Goal: Find contact information: Find contact information

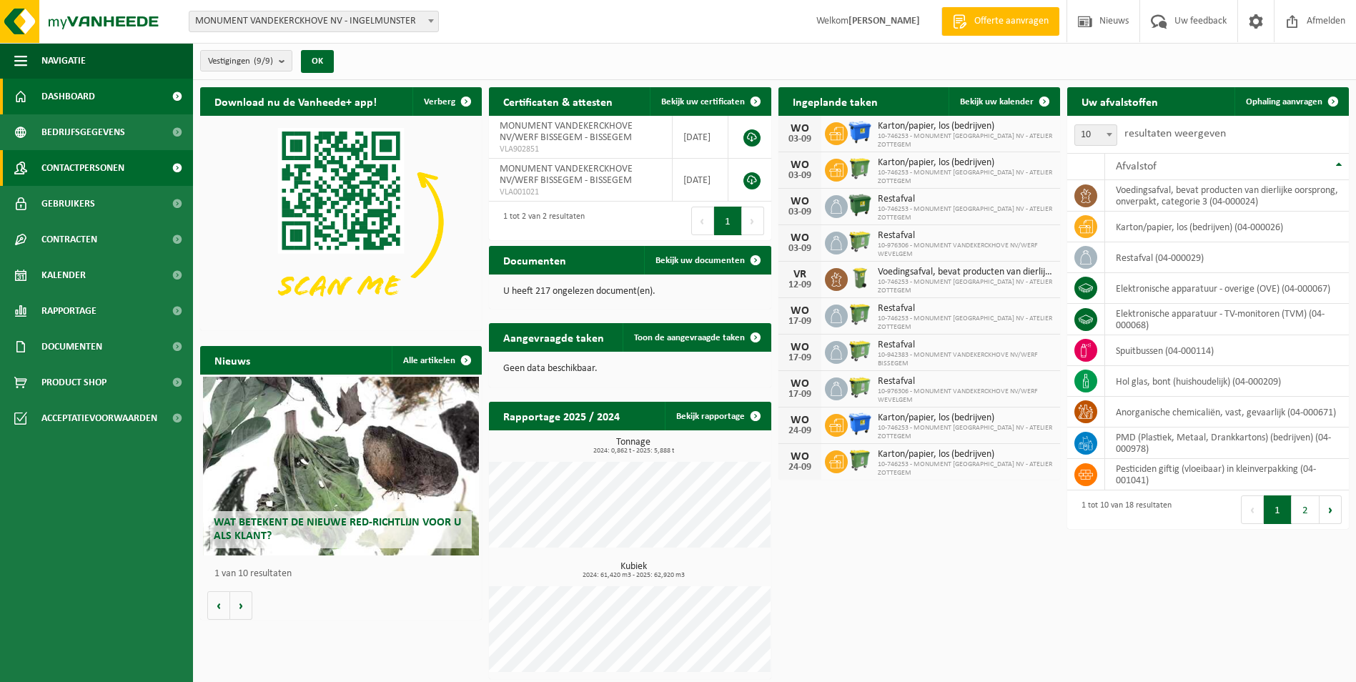
click at [57, 168] on span "Contactpersonen" at bounding box center [82, 168] width 83 height 36
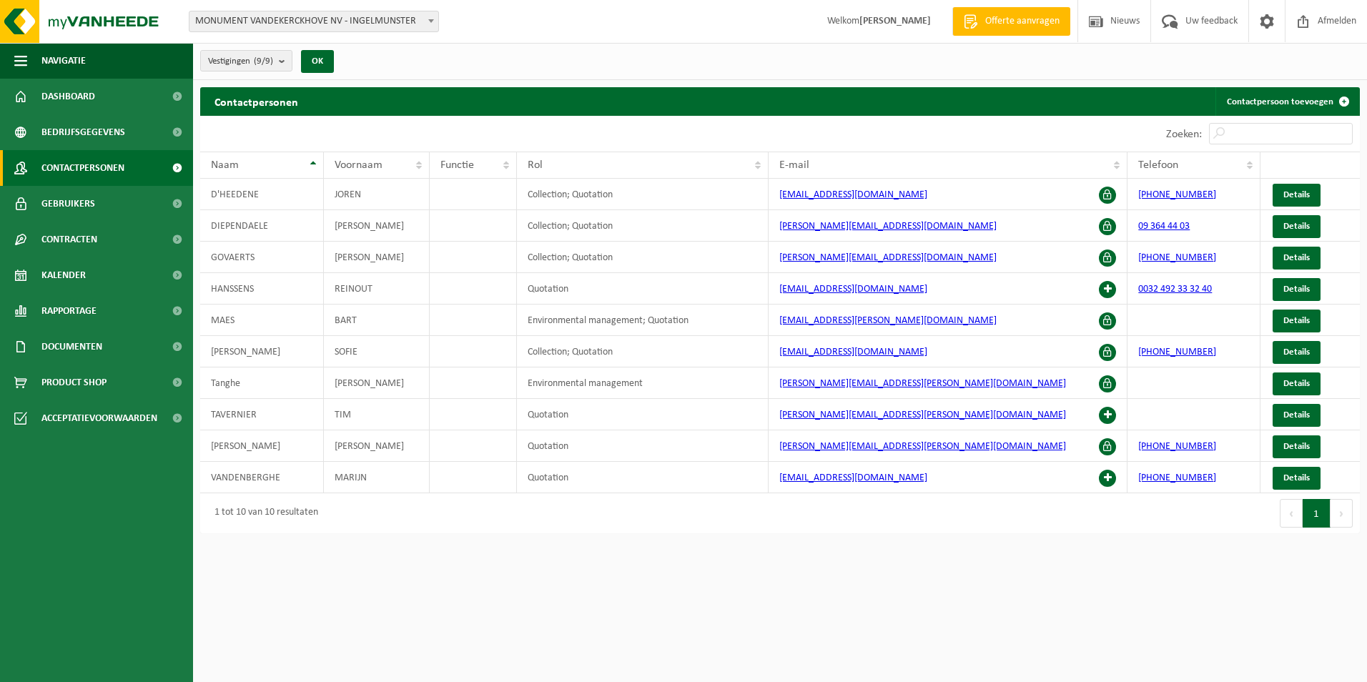
click at [388, 21] on span "MONUMENT VANDEKERCKHOVE NV - INGELMUNSTER" at bounding box center [313, 21] width 249 height 20
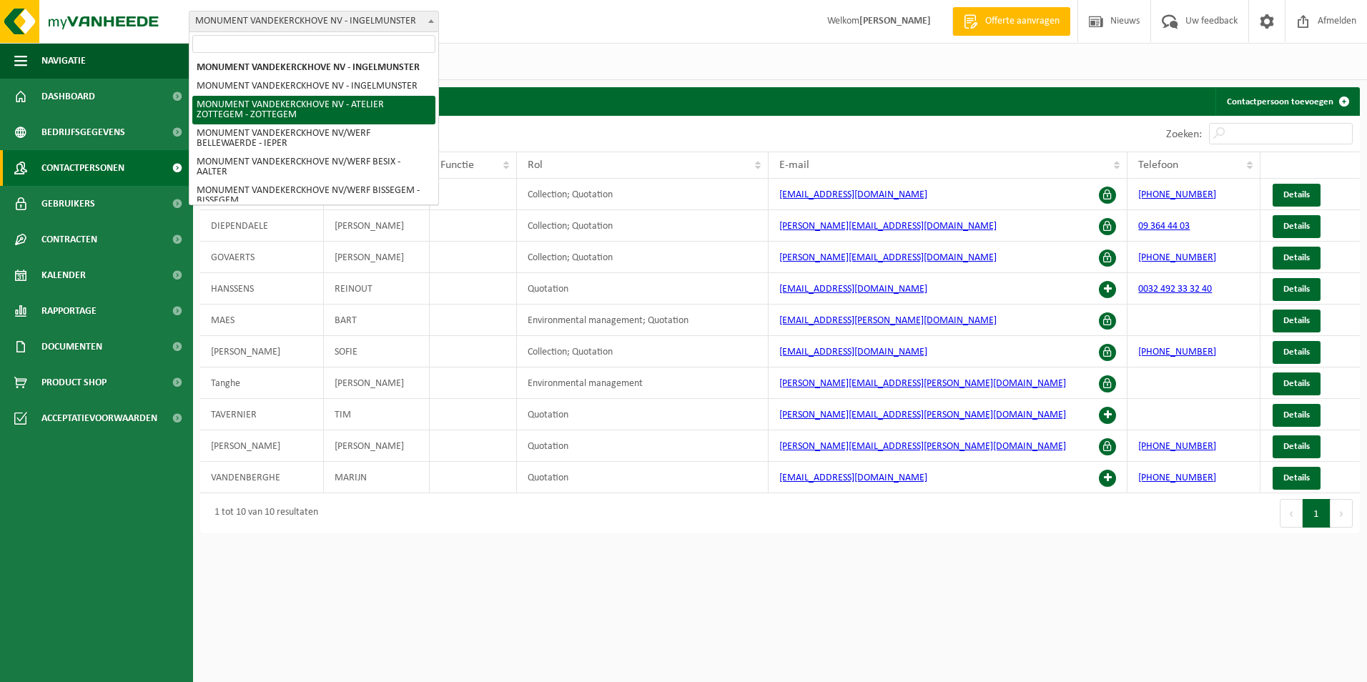
select select "6366"
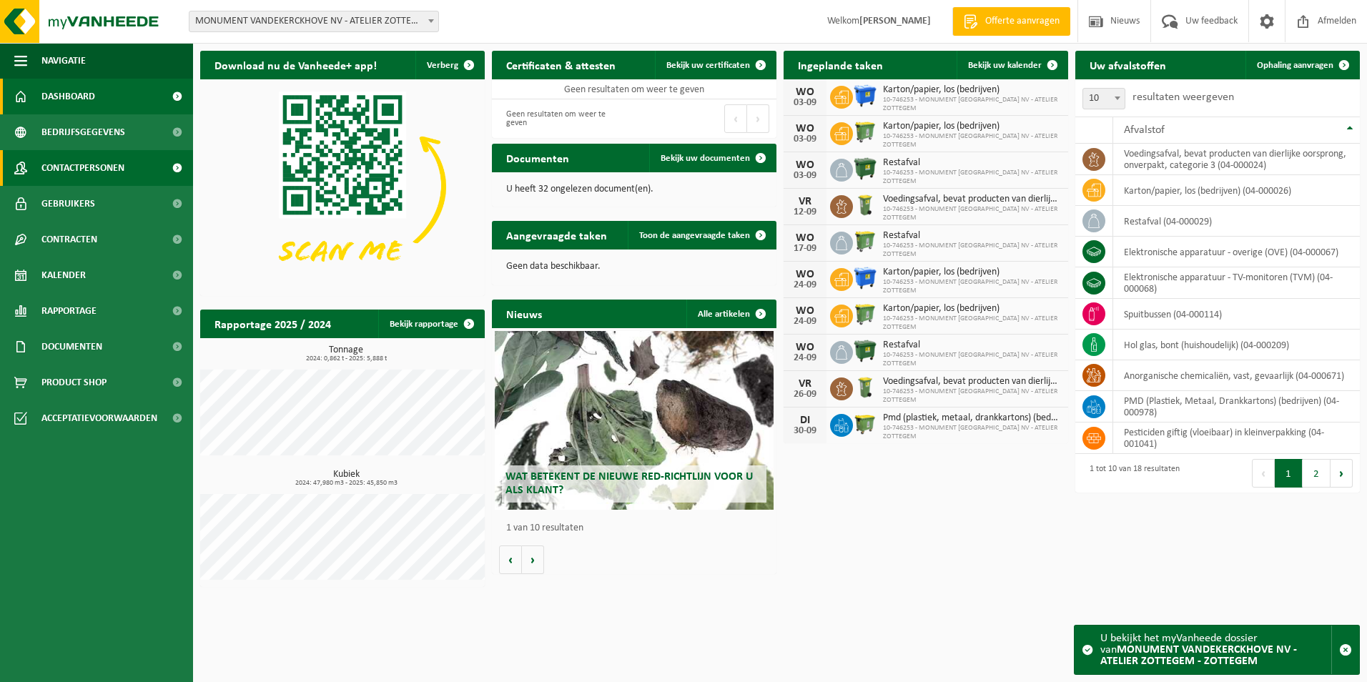
click at [116, 165] on span "Contactpersonen" at bounding box center [82, 168] width 83 height 36
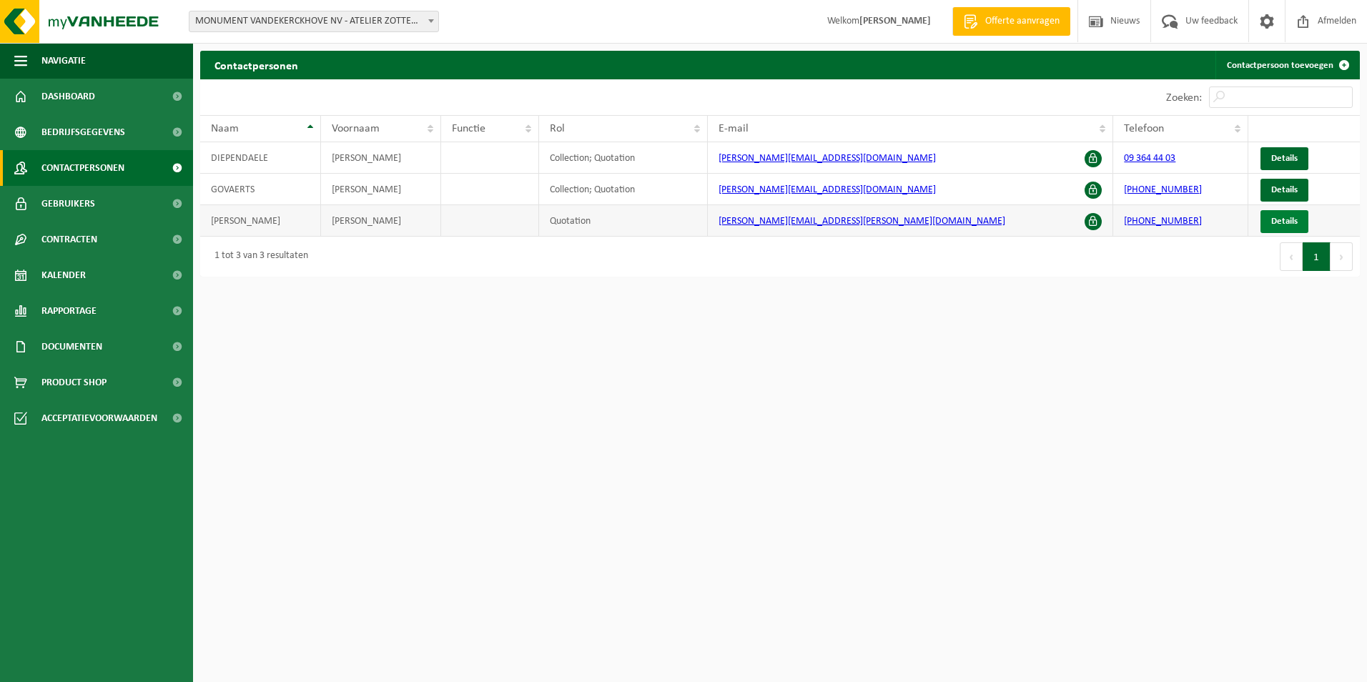
click at [1293, 222] on span "Details" at bounding box center [1284, 221] width 26 height 9
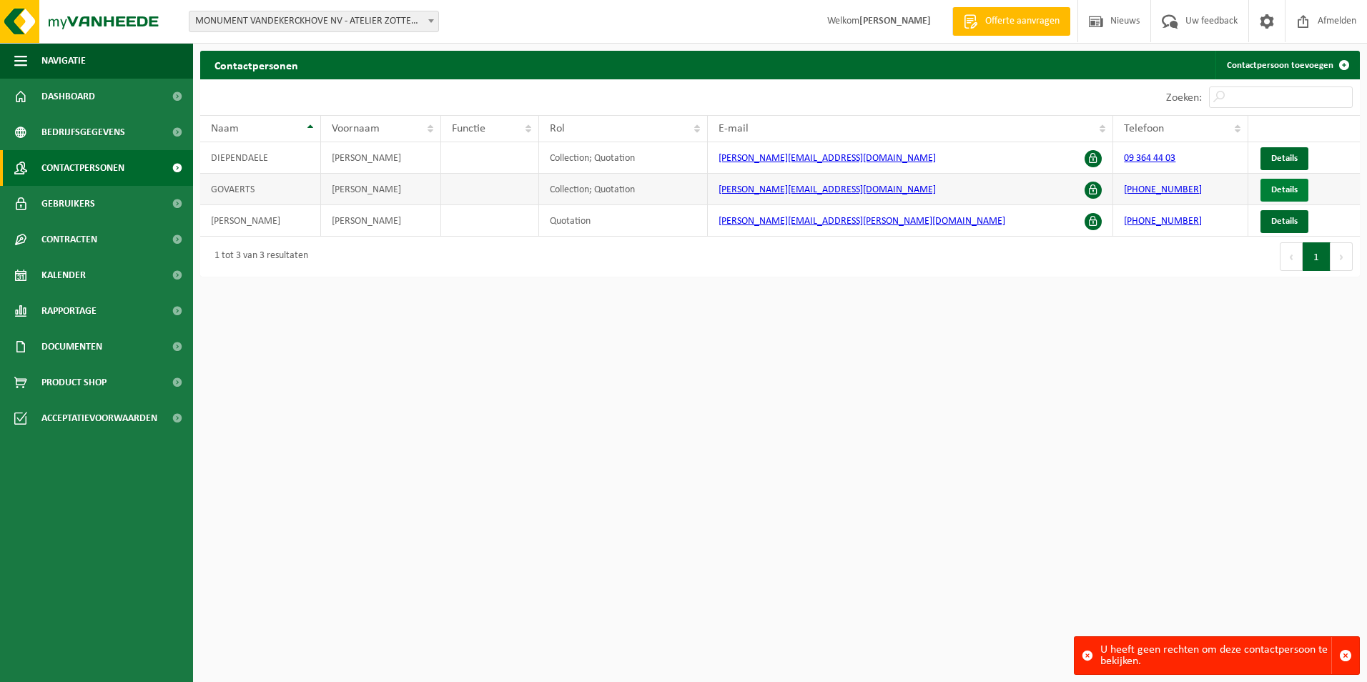
click at [1277, 192] on span "Details" at bounding box center [1284, 189] width 26 height 9
click at [1282, 158] on span "Details" at bounding box center [1284, 158] width 26 height 9
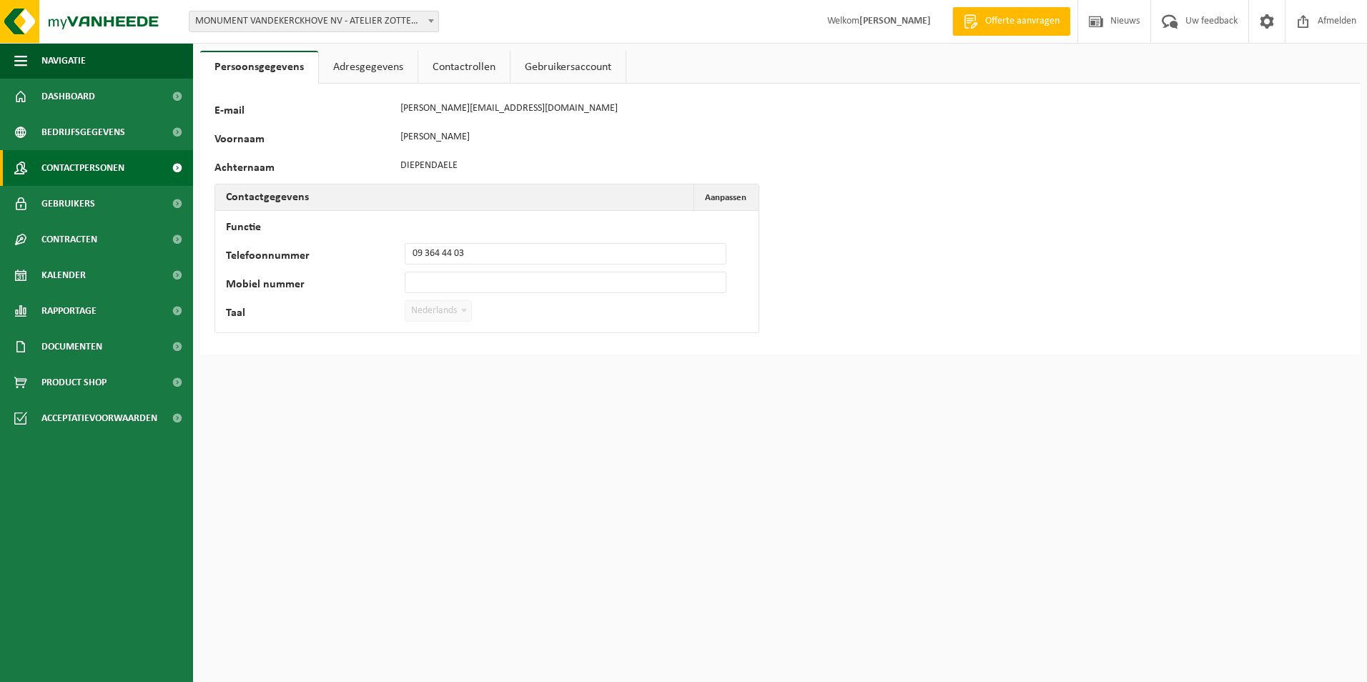
click at [95, 164] on span "Contactpersonen" at bounding box center [82, 168] width 83 height 36
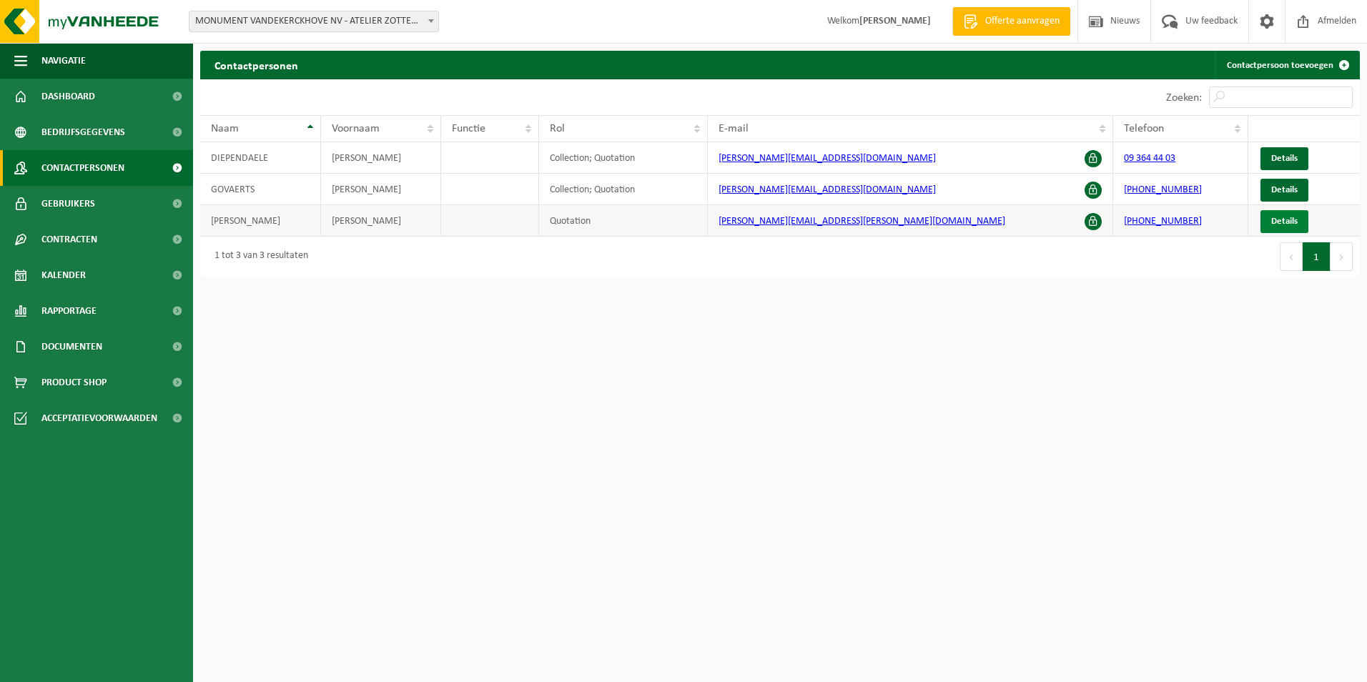
click at [1277, 218] on span "Details" at bounding box center [1284, 221] width 26 height 9
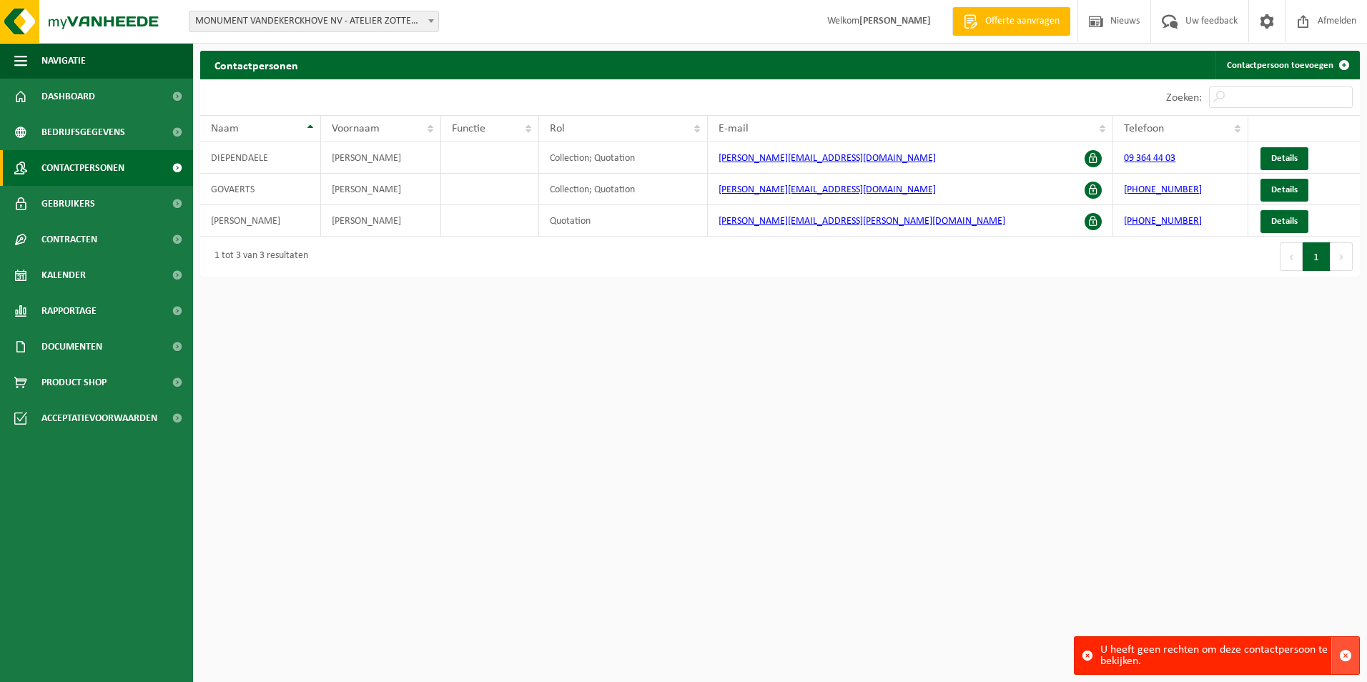
click at [1345, 654] on span "button" at bounding box center [1345, 655] width 13 height 13
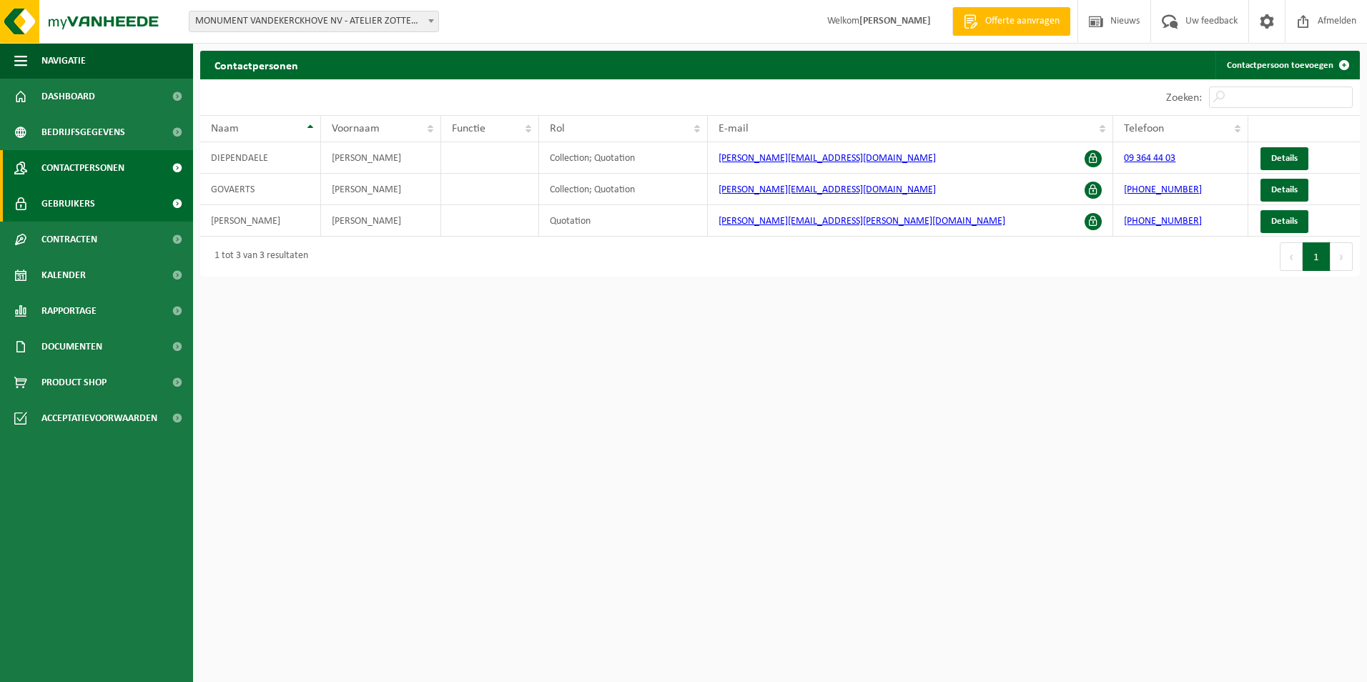
click at [61, 199] on span "Gebruikers" at bounding box center [68, 204] width 54 height 36
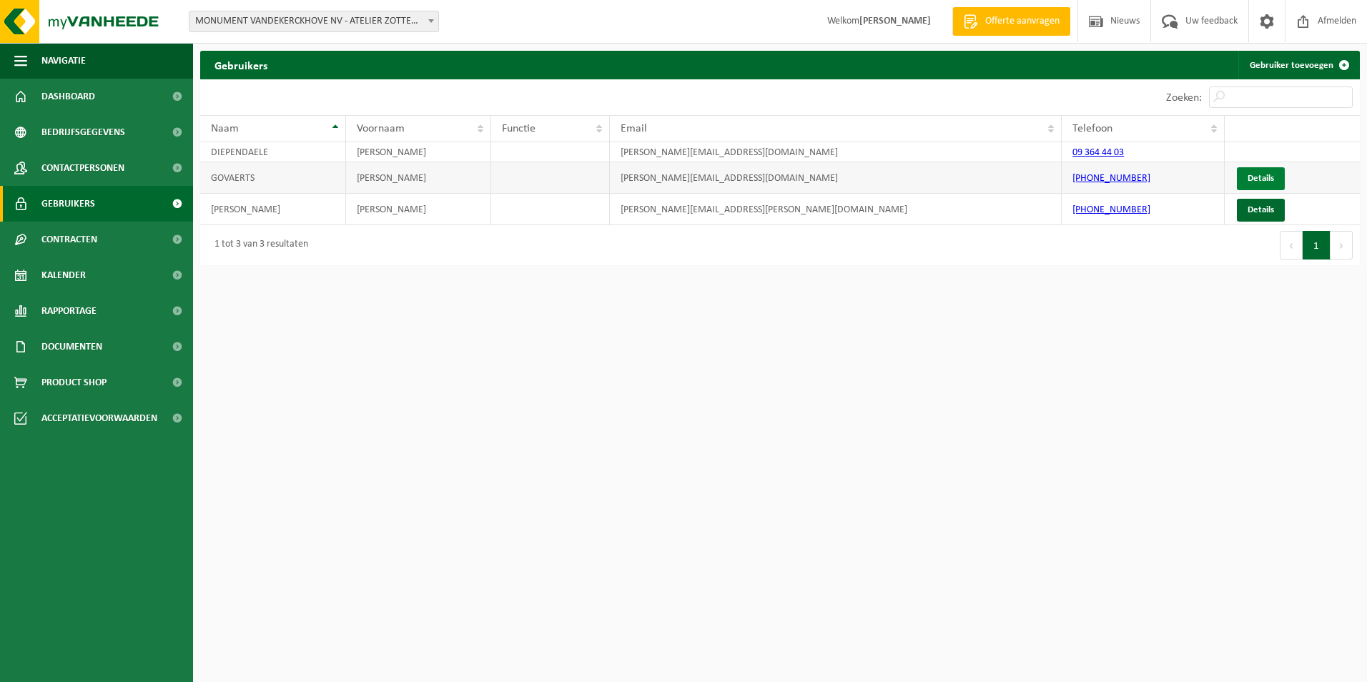
click at [1259, 179] on link "Details" at bounding box center [1260, 178] width 48 height 23
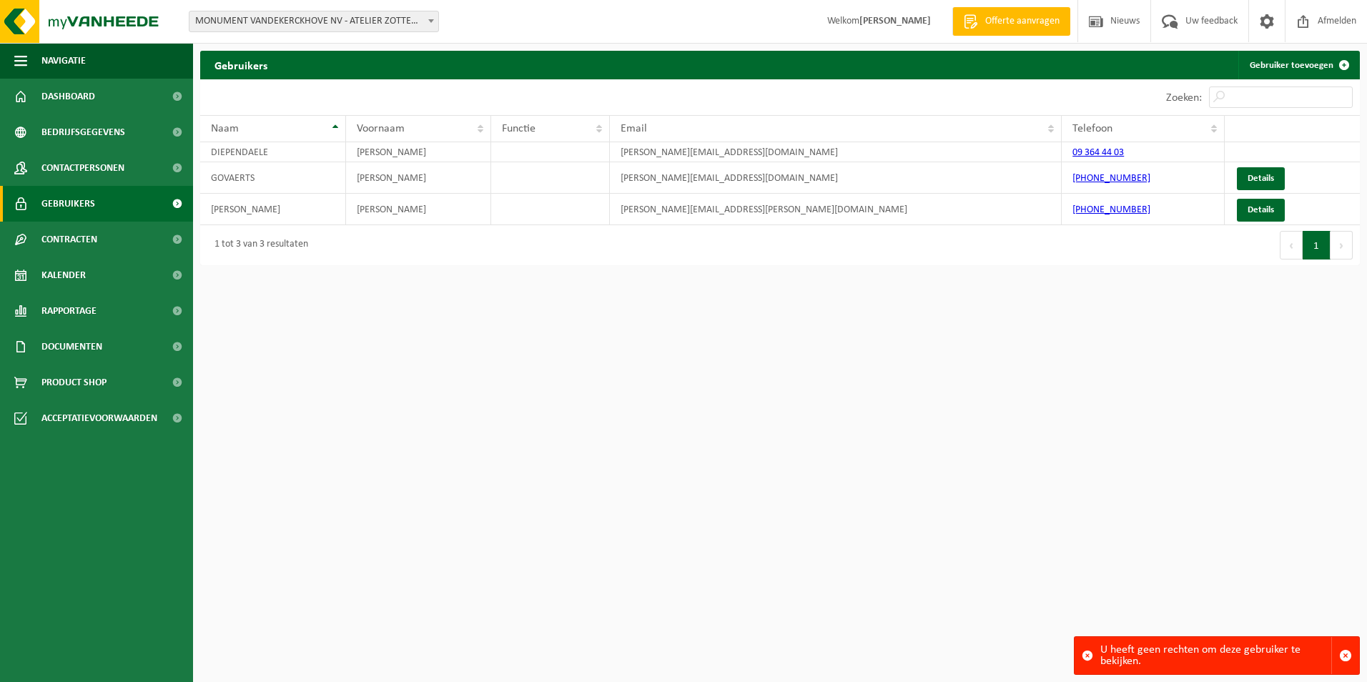
click at [48, 202] on span "Gebruikers" at bounding box center [68, 204] width 54 height 36
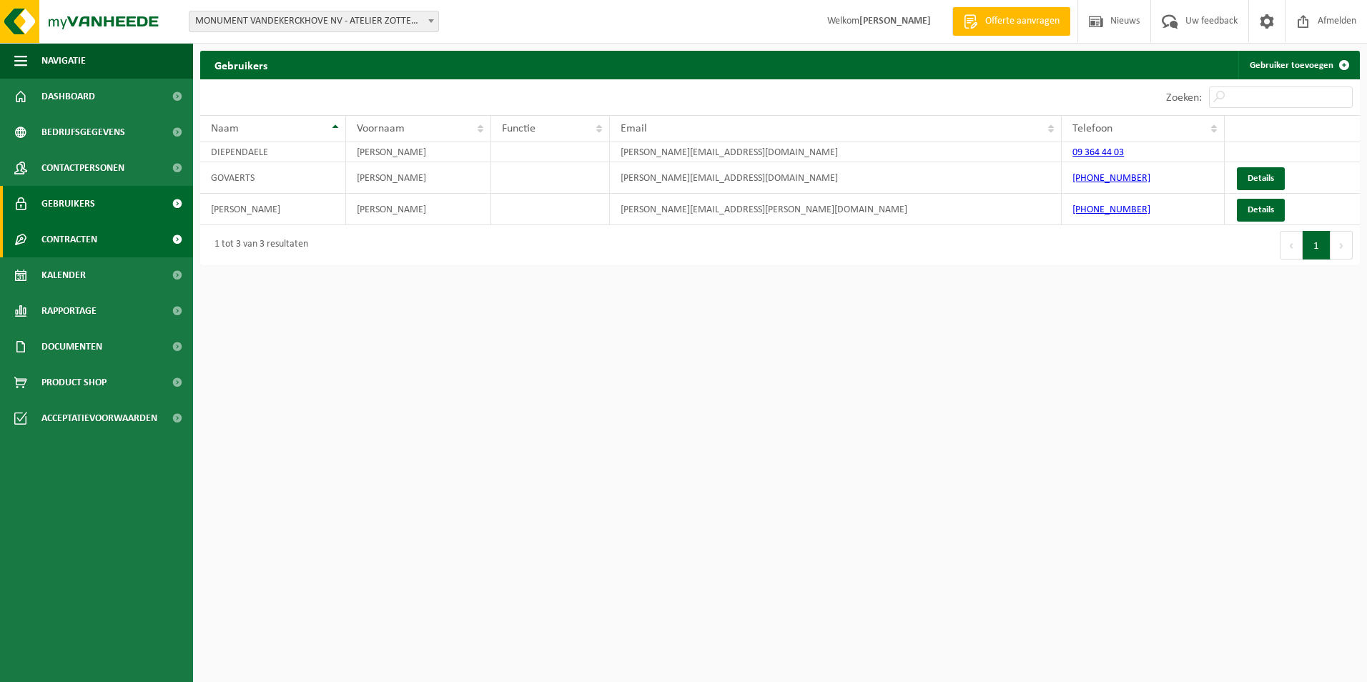
click at [174, 237] on span at bounding box center [177, 240] width 32 height 36
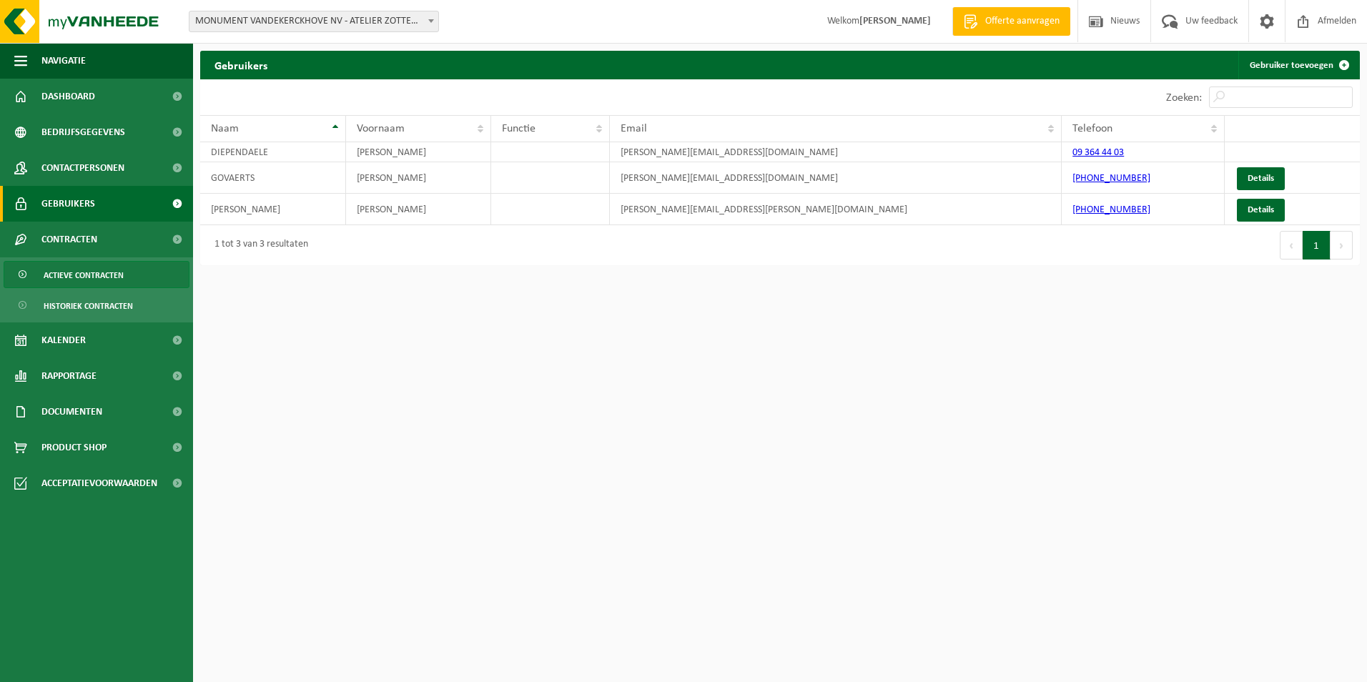
click at [107, 273] on span "Actieve contracten" at bounding box center [84, 275] width 80 height 27
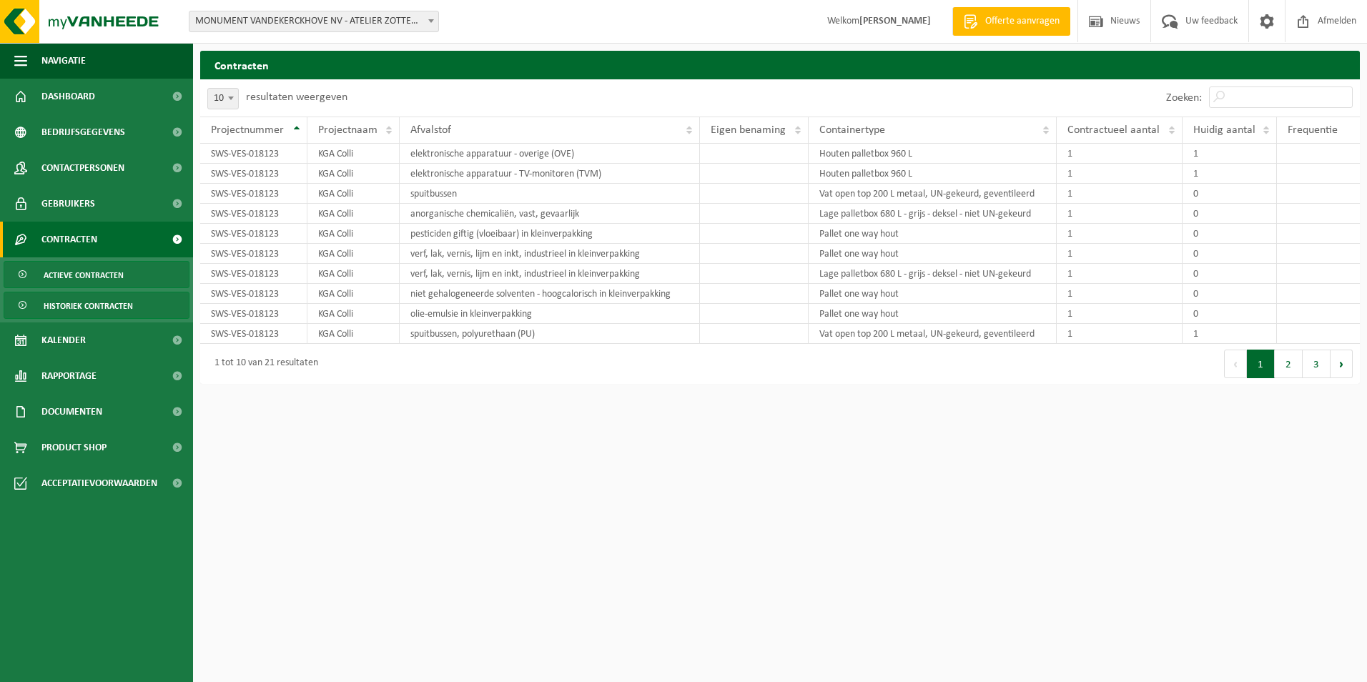
click at [109, 305] on span "Historiek contracten" at bounding box center [88, 305] width 89 height 27
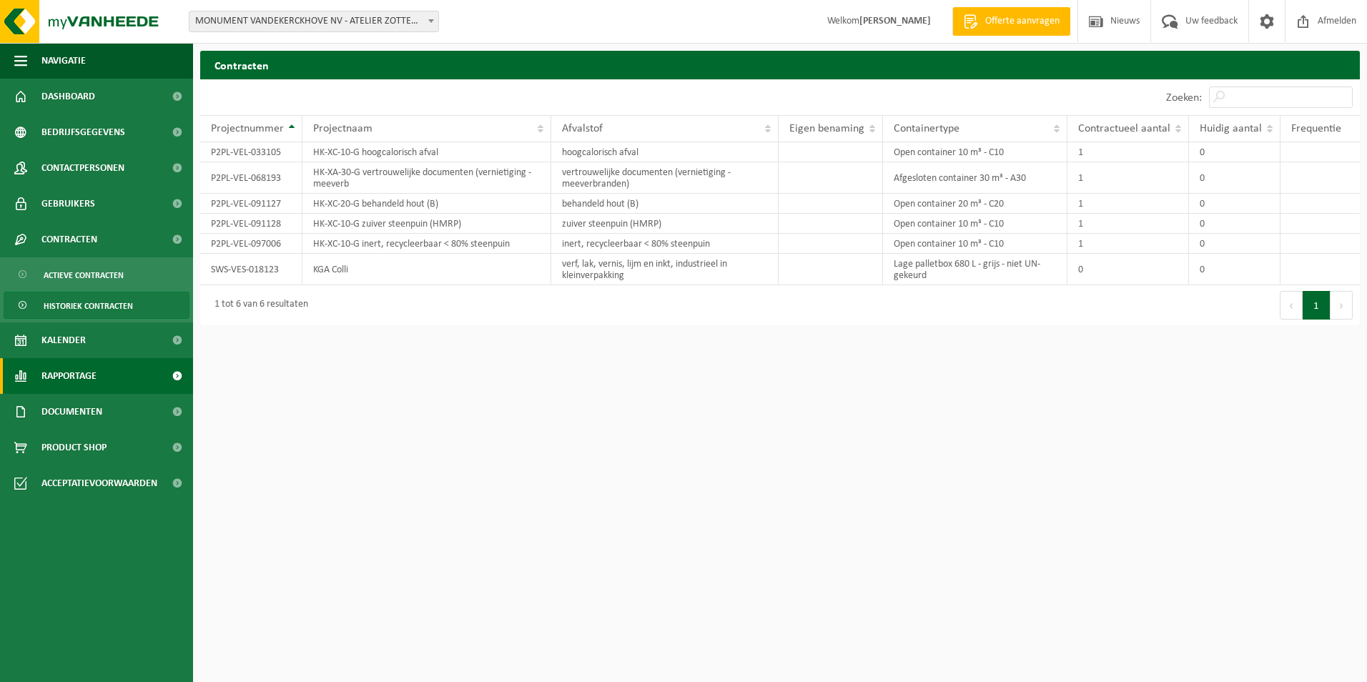
click at [85, 374] on span "Rapportage" at bounding box center [68, 376] width 55 height 36
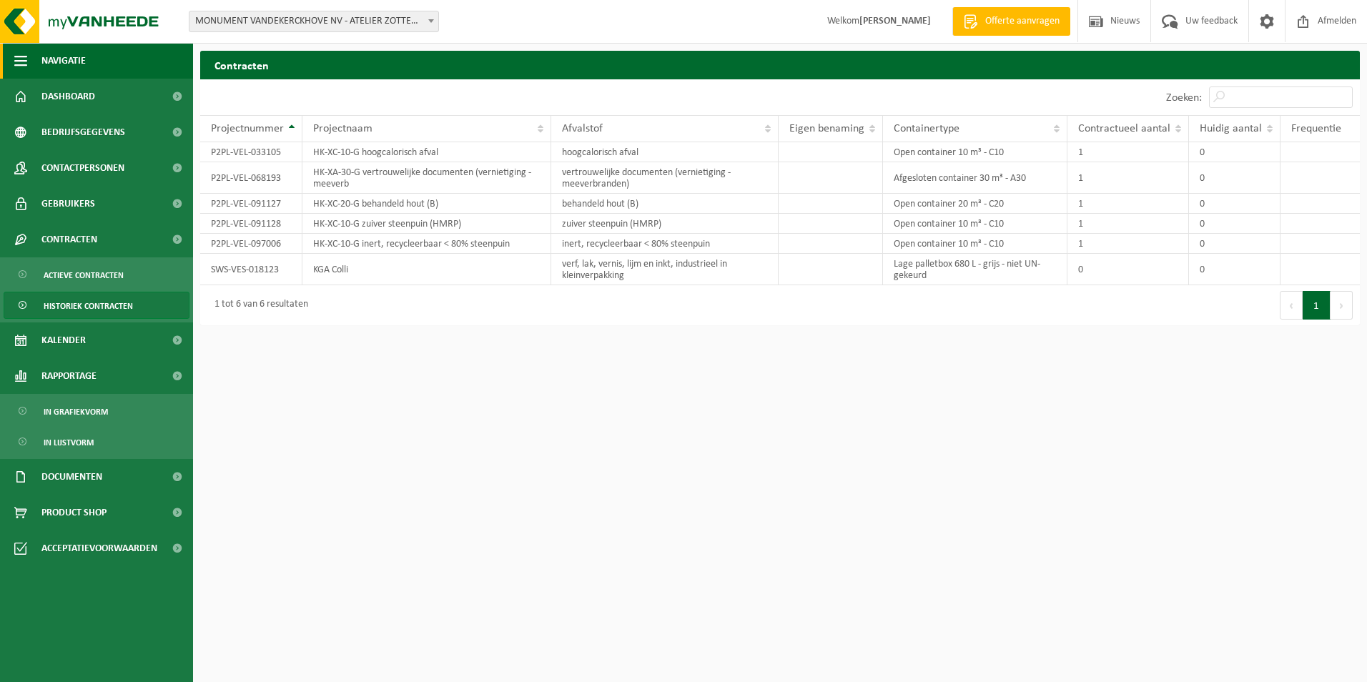
click at [16, 66] on span "button" at bounding box center [20, 61] width 13 height 36
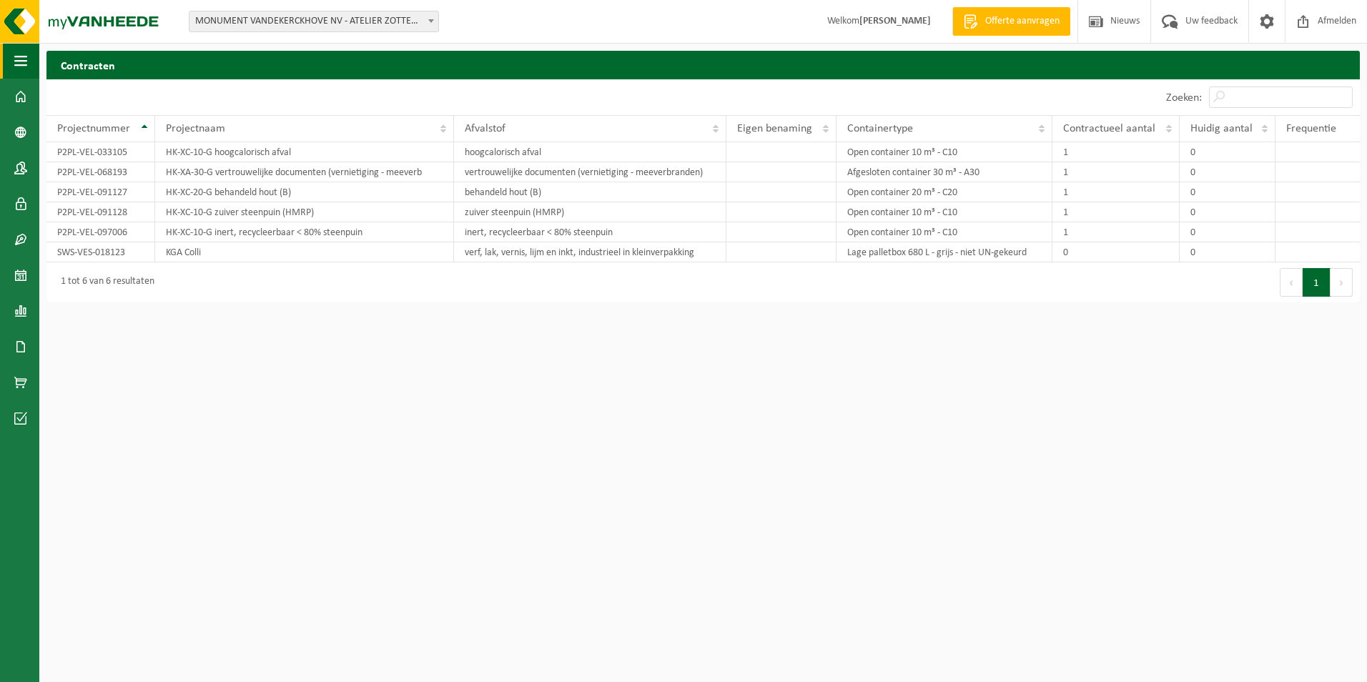
click at [16, 66] on span "button" at bounding box center [20, 61] width 13 height 36
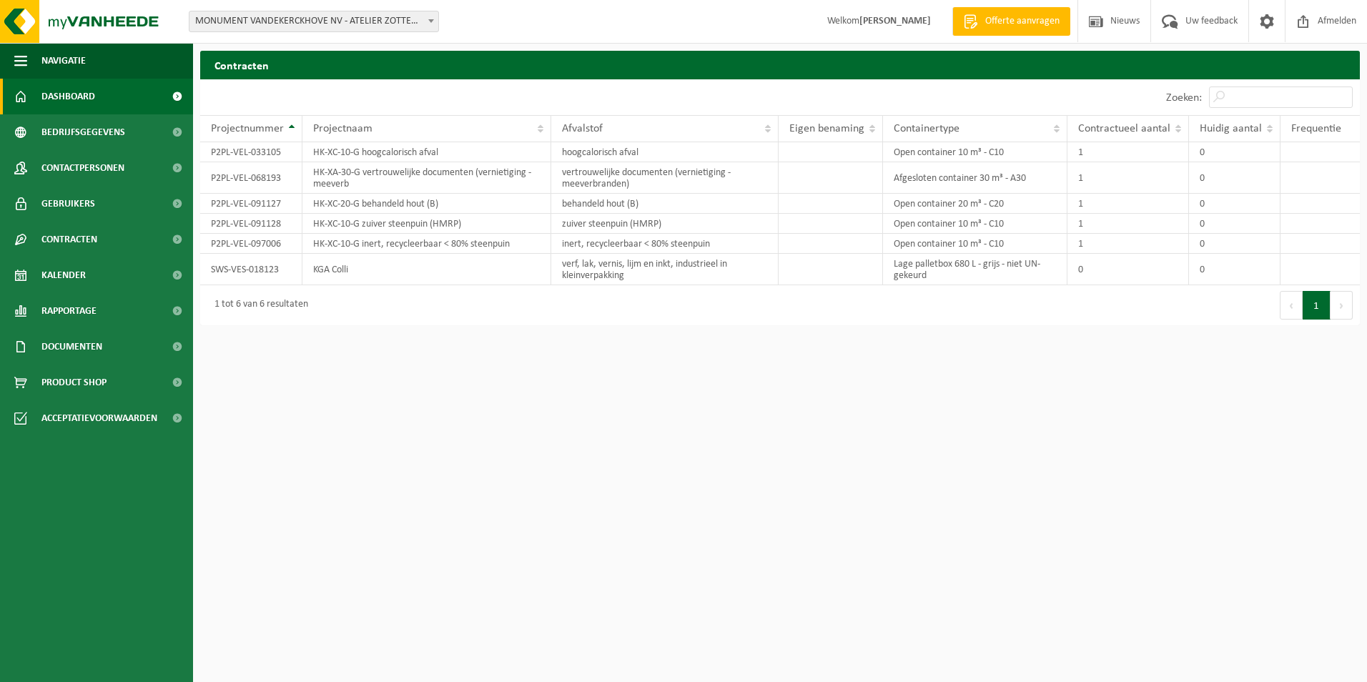
click at [46, 97] on span "Dashboard" at bounding box center [68, 97] width 54 height 36
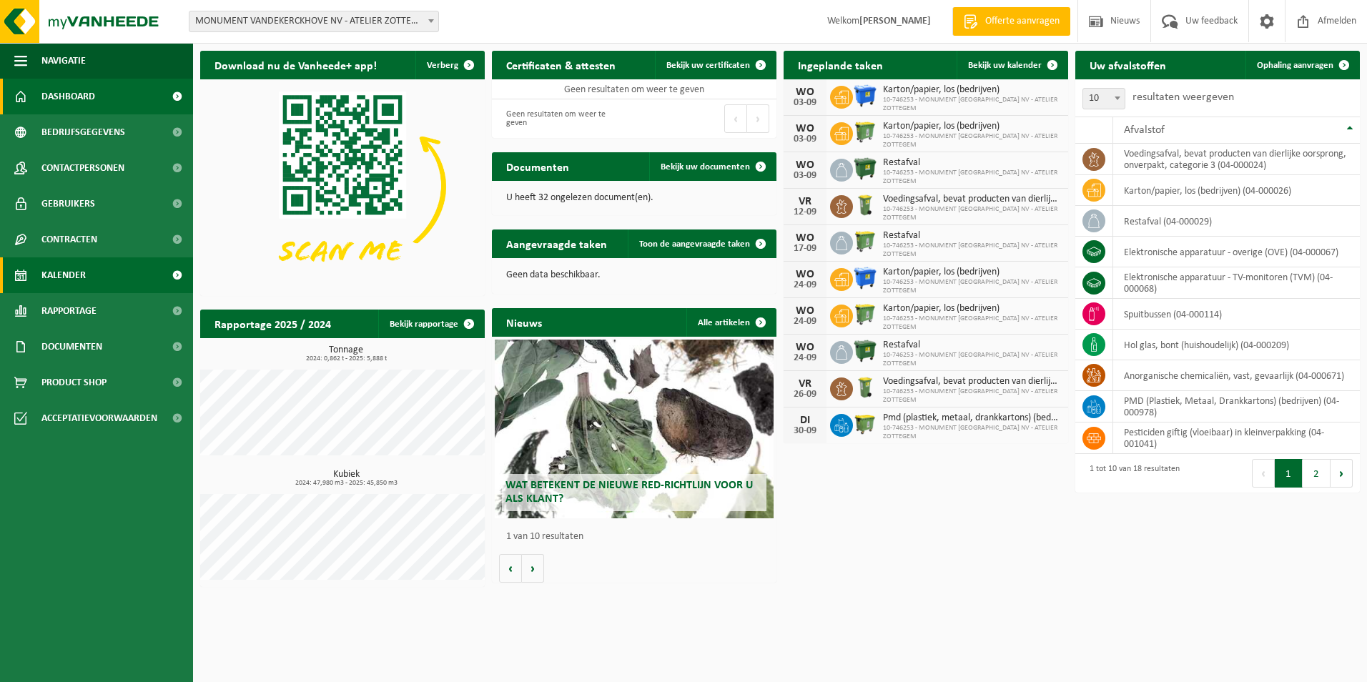
click at [67, 276] on span "Kalender" at bounding box center [63, 275] width 44 height 36
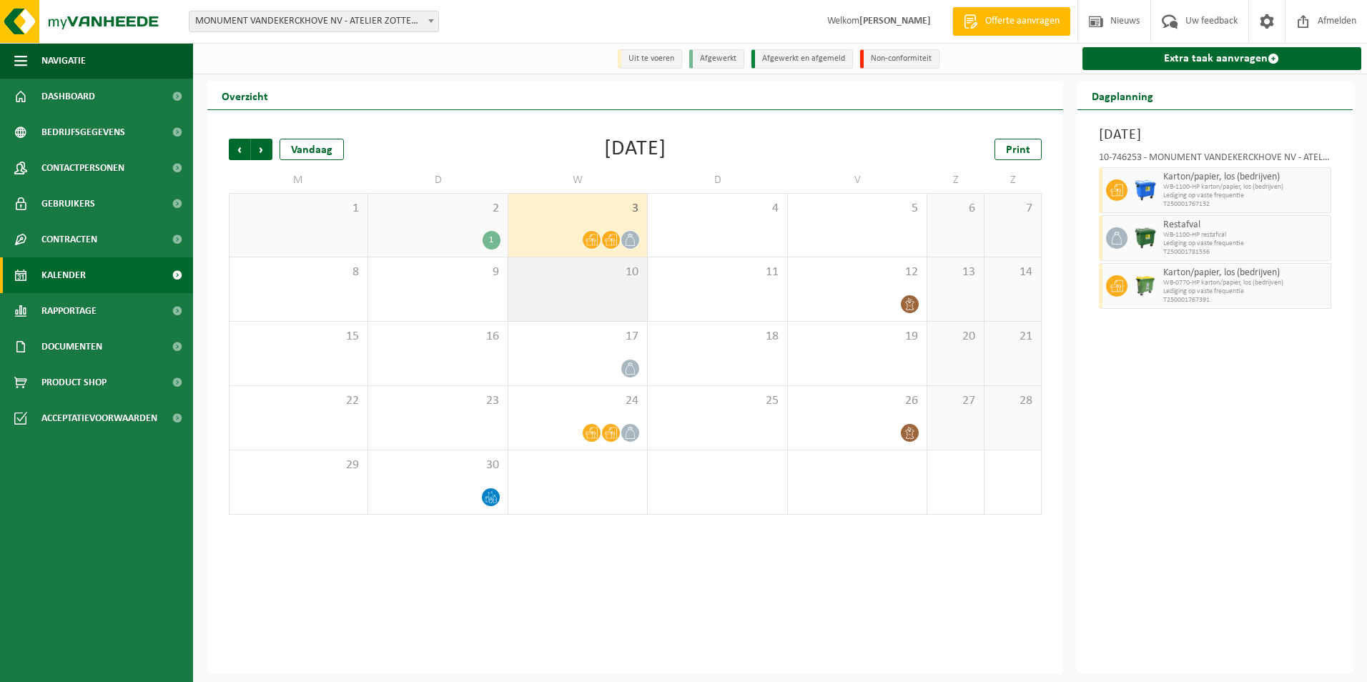
click at [630, 297] on div "10" at bounding box center [577, 289] width 139 height 64
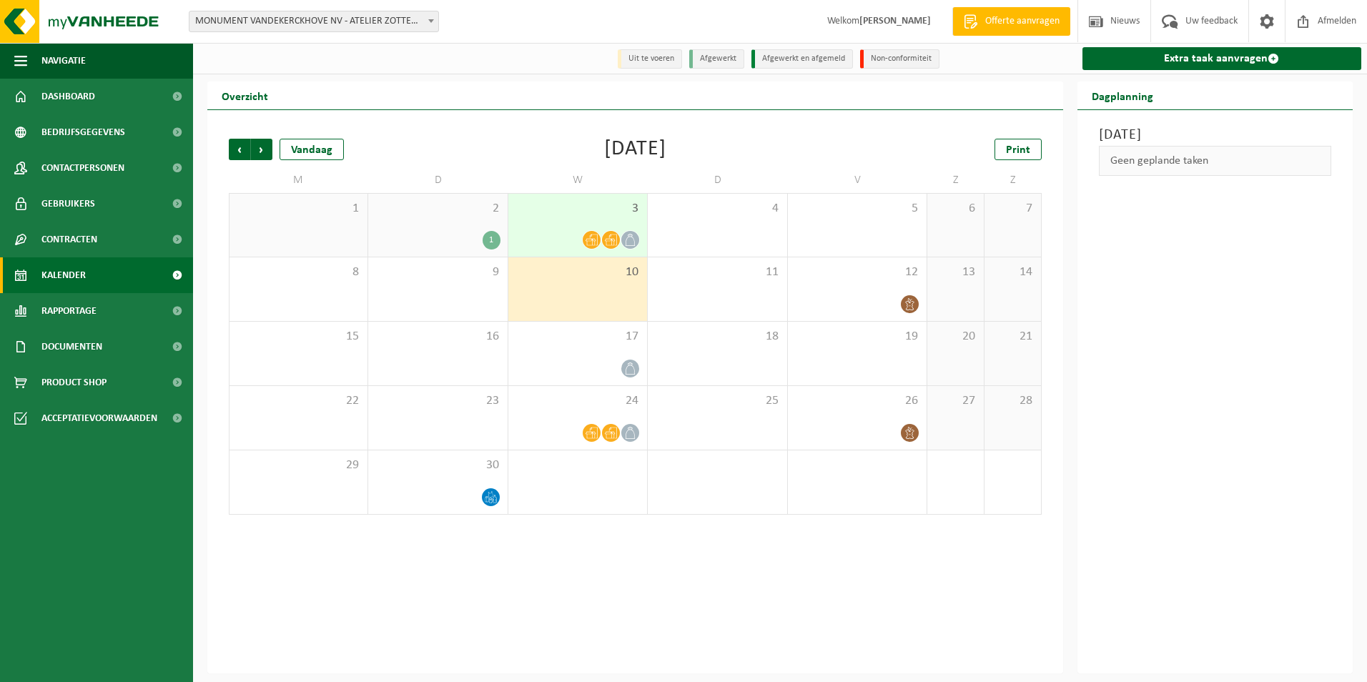
click at [492, 238] on div "1" at bounding box center [491, 240] width 18 height 19
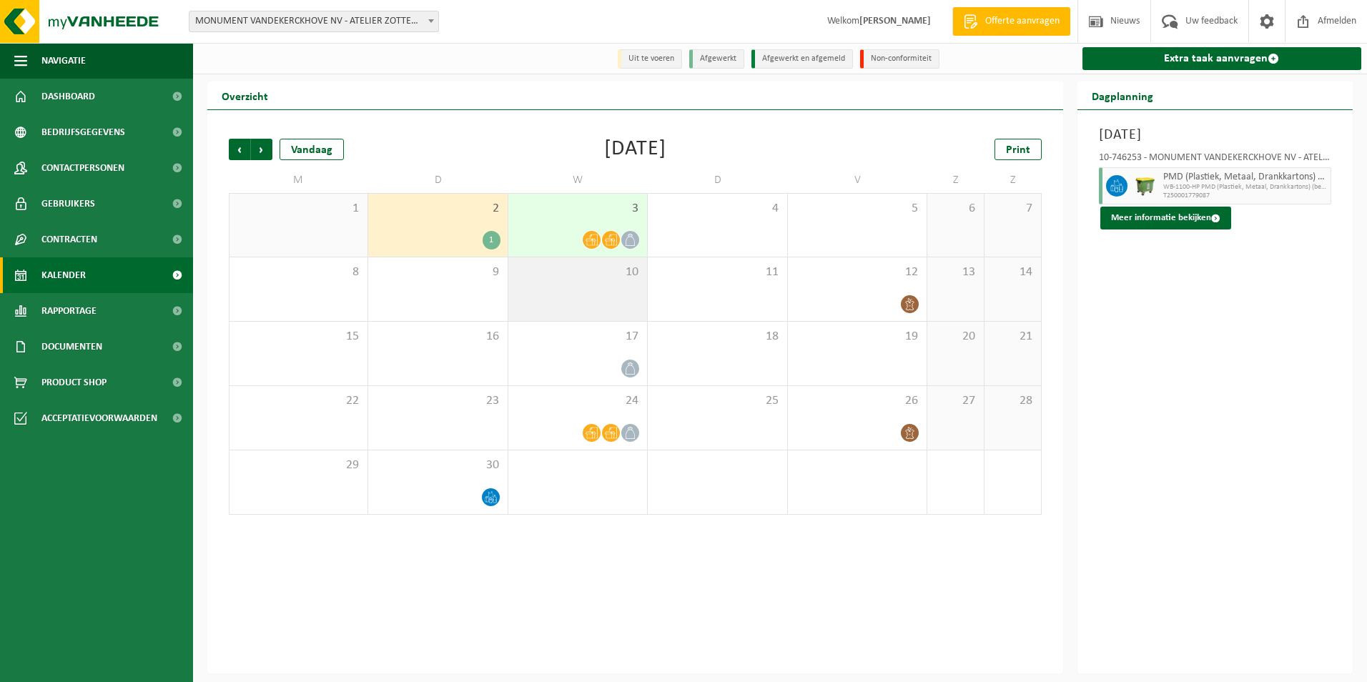
click at [620, 304] on div "10" at bounding box center [577, 289] width 139 height 64
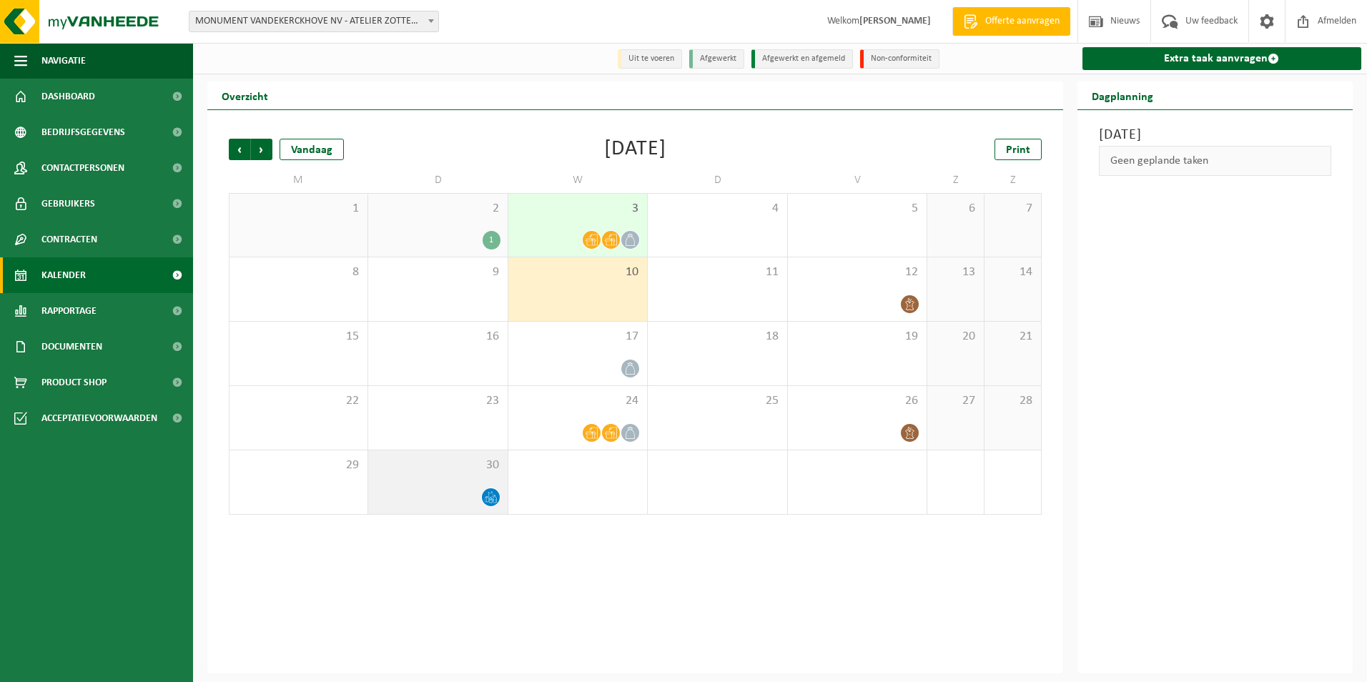
click at [490, 494] on icon at bounding box center [490, 494] width 5 height 6
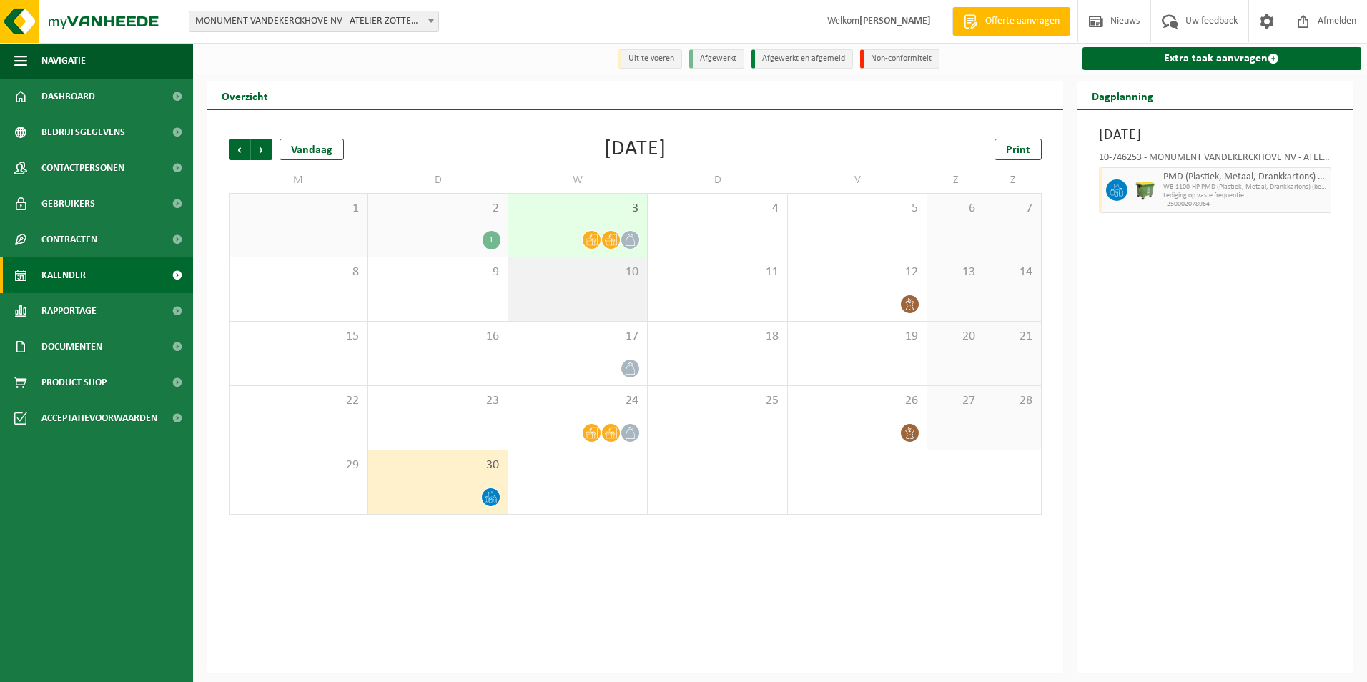
click at [585, 292] on div "10" at bounding box center [577, 289] width 139 height 64
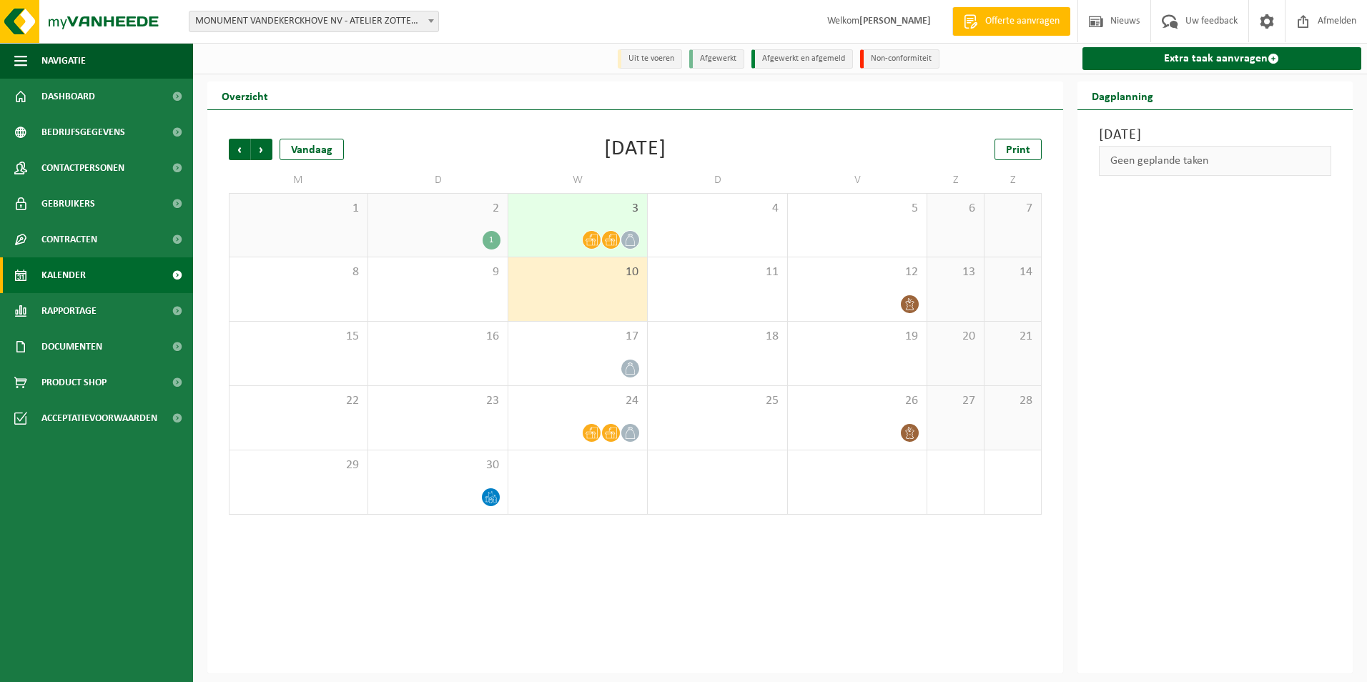
click at [580, 239] on div at bounding box center [577, 239] width 124 height 19
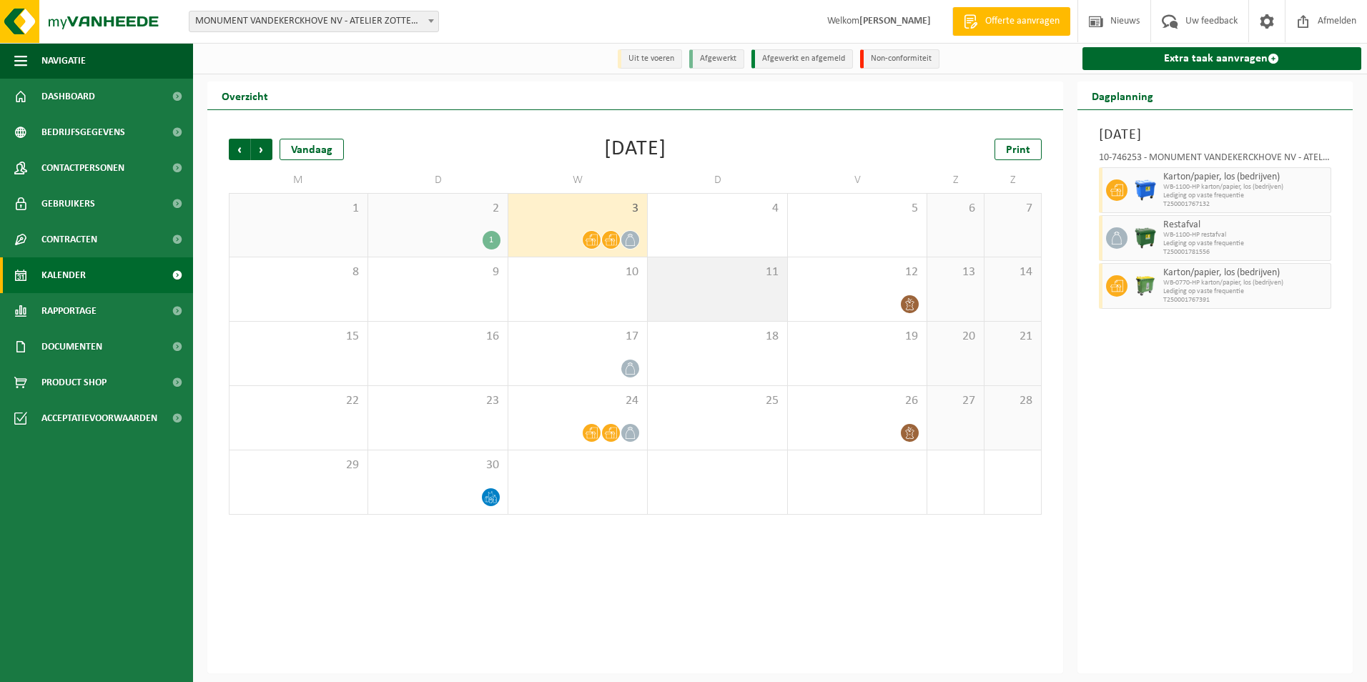
click at [703, 295] on div "11" at bounding box center [717, 289] width 139 height 64
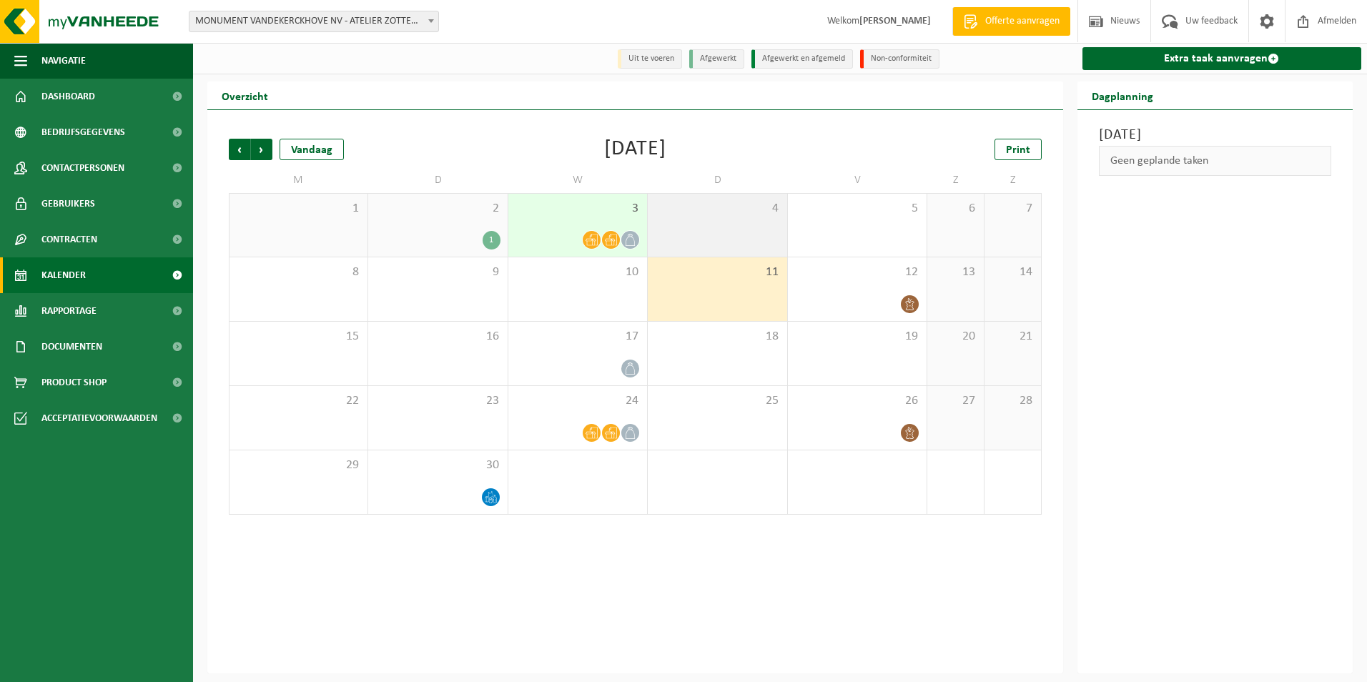
click at [688, 242] on div "4" at bounding box center [717, 225] width 139 height 63
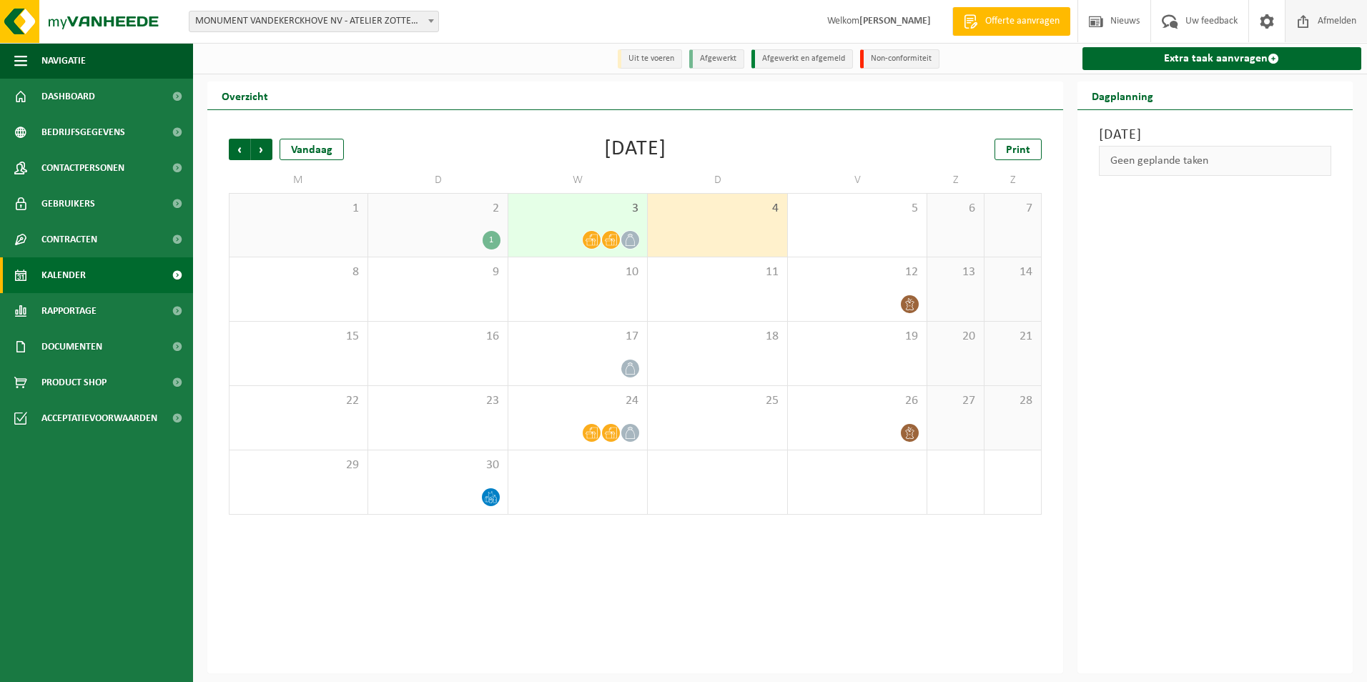
click at [1334, 18] on span "Afmelden" at bounding box center [1337, 21] width 46 height 42
